Goal: Transaction & Acquisition: Download file/media

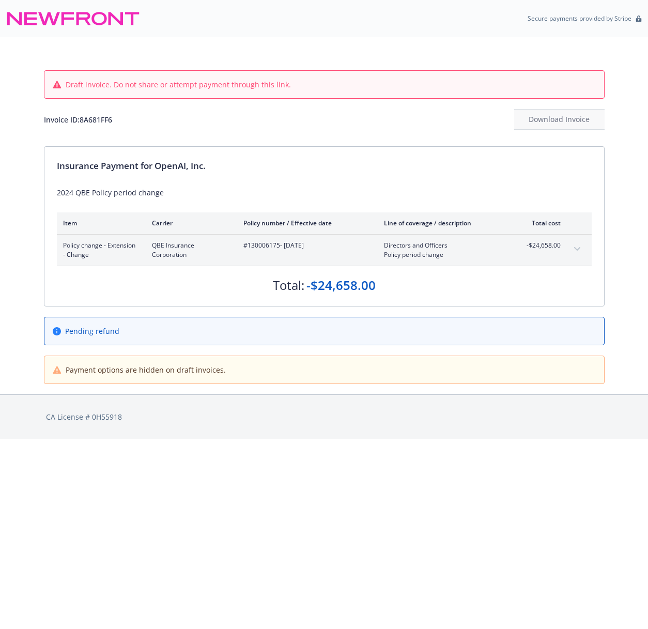
click at [577, 248] on icon "expand content" at bounding box center [577, 249] width 6 height 4
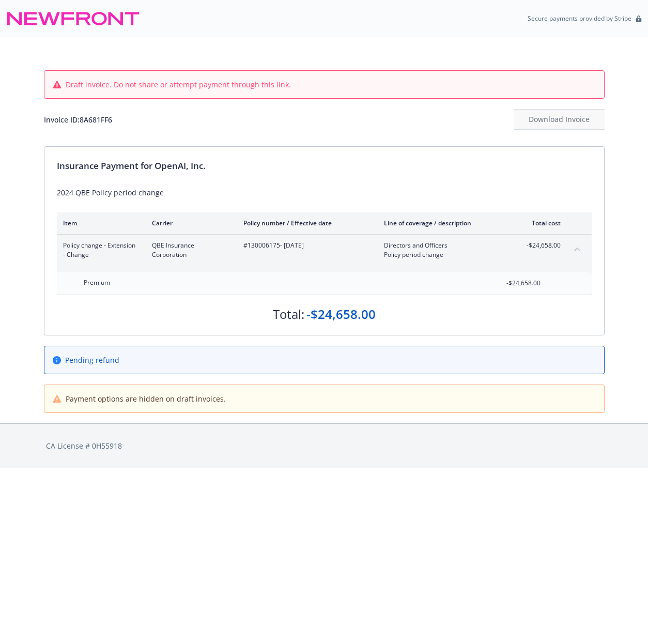
click at [577, 248] on icon "collapse content" at bounding box center [577, 250] width 6 height 4
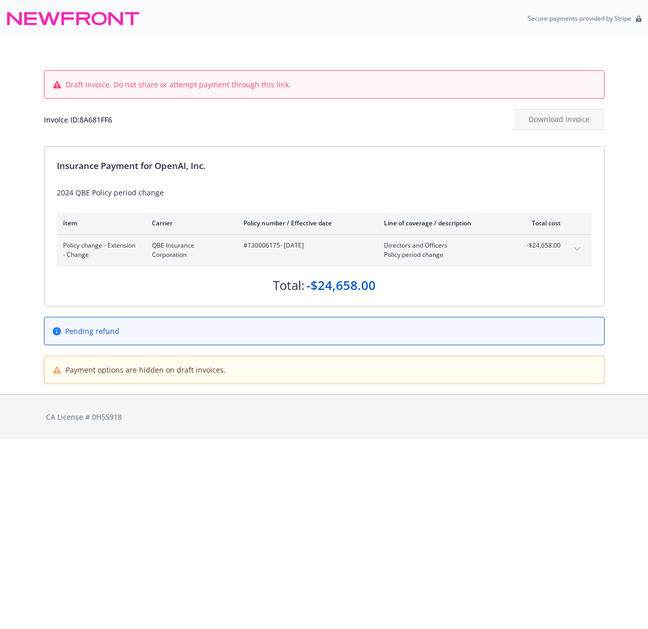
click at [406, 136] on div "Draft invoice. Do not share or attempt payment through this link. Invoice ID: 8…" at bounding box center [324, 91] width 561 height 109
click at [421, 115] on div "Invoice ID: 8A681FF6 Download Invoice" at bounding box center [324, 119] width 561 height 21
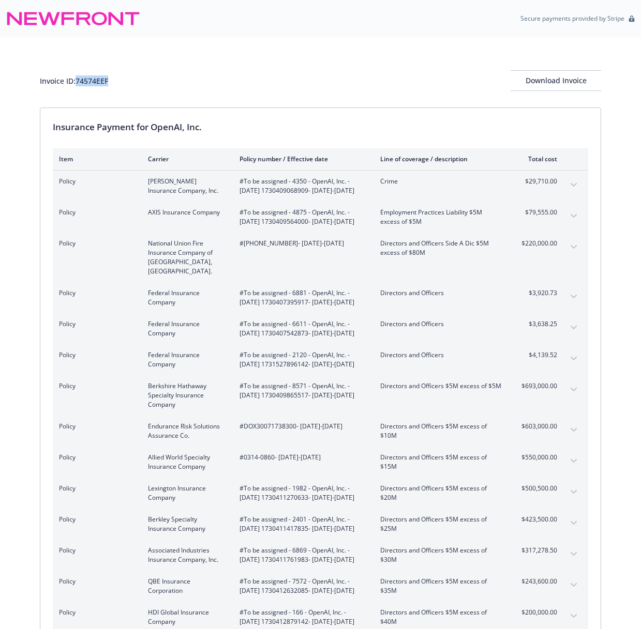
drag, startPoint x: 121, startPoint y: 82, endPoint x: 79, endPoint y: 82, distance: 41.9
click at [79, 82] on div "Invoice ID: 74574EEF Download Invoice" at bounding box center [320, 80] width 561 height 21
copy div "74574EEF"
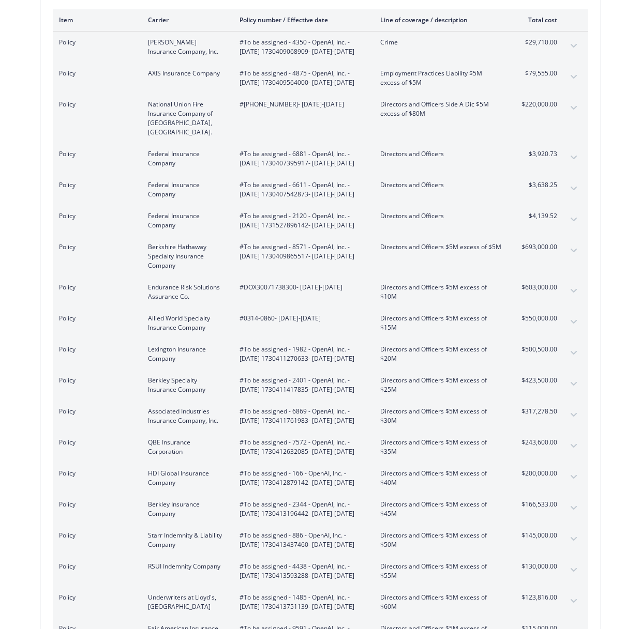
scroll to position [155, 0]
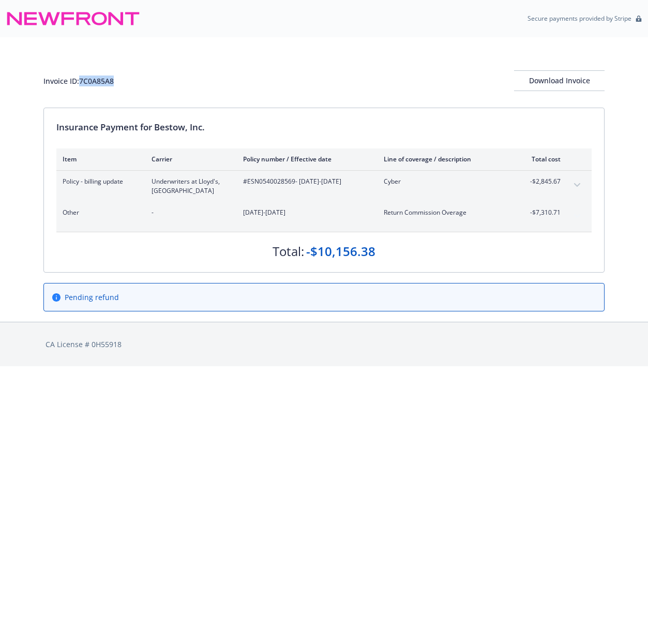
drag, startPoint x: 116, startPoint y: 81, endPoint x: 82, endPoint y: 81, distance: 34.1
click at [82, 81] on div "Invoice ID: 7C0A85A8 Download Invoice" at bounding box center [323, 80] width 561 height 21
copy div "7C0A85A8"
click at [488, 366] on html "Secure payments provided by Stripe Invoice ID: 7C0A85A8 Download Invoice Insura…" at bounding box center [324, 183] width 648 height 366
click at [466, 366] on html "Secure payments provided by Stripe Invoice ID: 7C0A85A8 Download Invoice Insura…" at bounding box center [324, 183] width 648 height 366
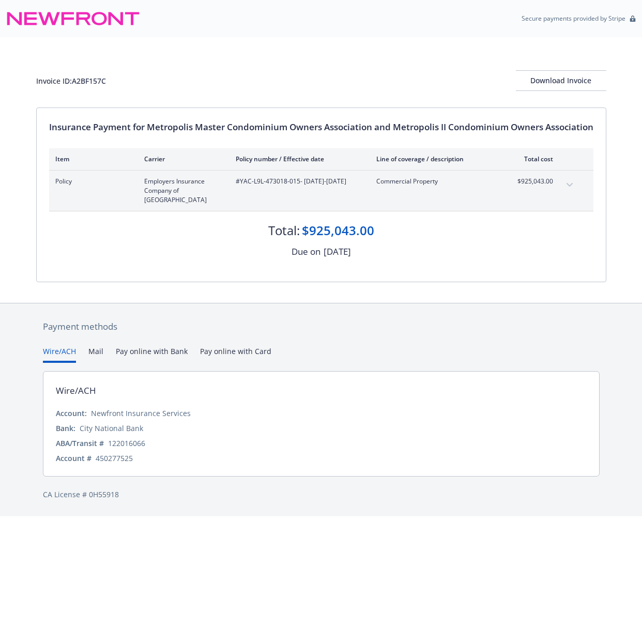
click at [446, 66] on div "Invoice ID: A2BF157C Download Invoice" at bounding box center [321, 72] width 570 height 70
